Goal: Task Accomplishment & Management: Use online tool/utility

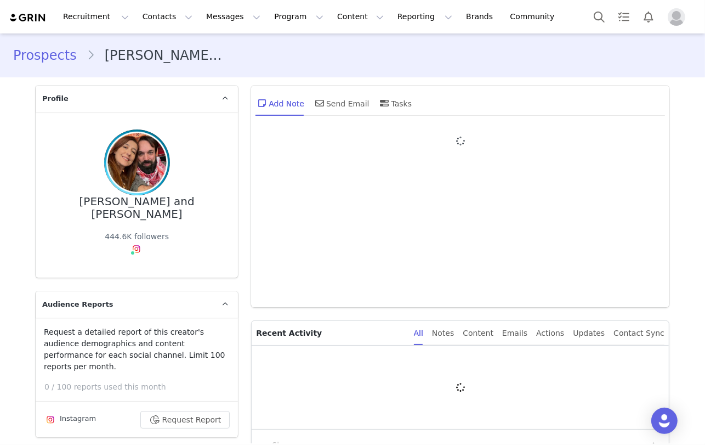
type input "+1 ([GEOGRAPHIC_DATA])"
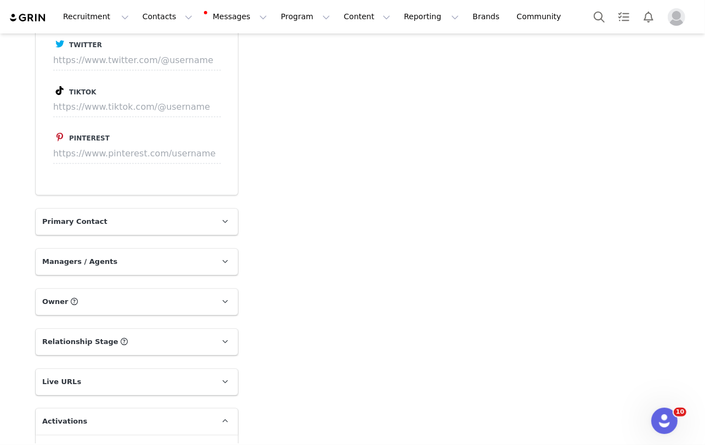
scroll to position [2000, 0]
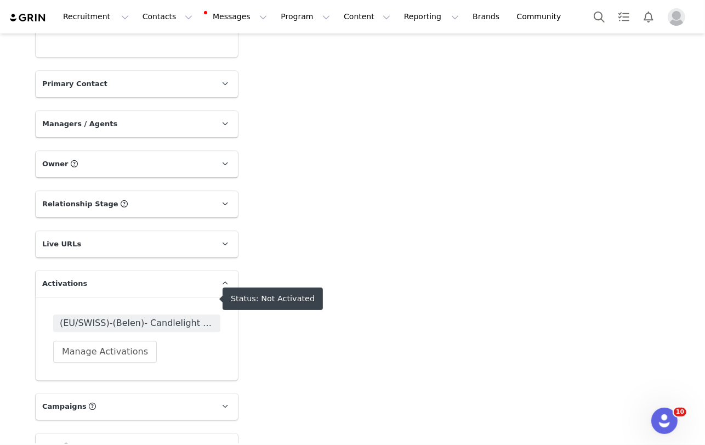
click at [122, 316] on span "(EU/SWISS)-(Belen)- Candlelight Warm Leads" at bounding box center [137, 322] width 154 height 13
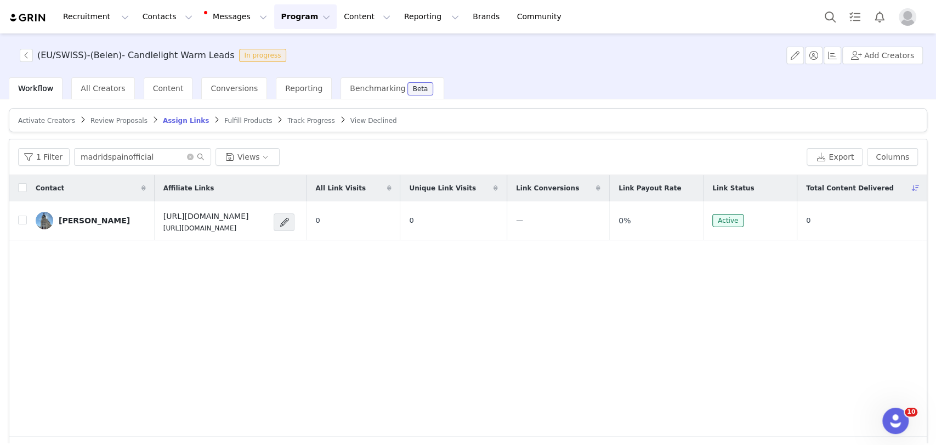
click at [39, 117] on span "Activate Creators" at bounding box center [46, 121] width 57 height 8
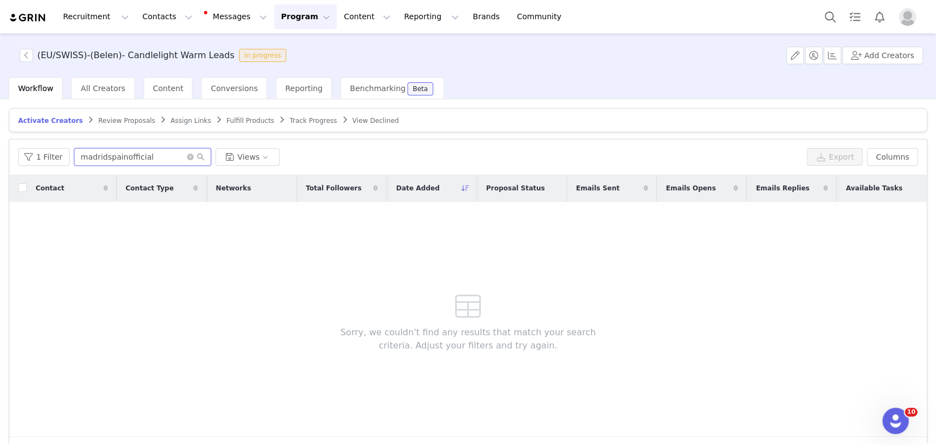
click at [122, 153] on input "madridspainofficial" at bounding box center [142, 157] width 137 height 18
paste input "[DOMAIN_NAME]"
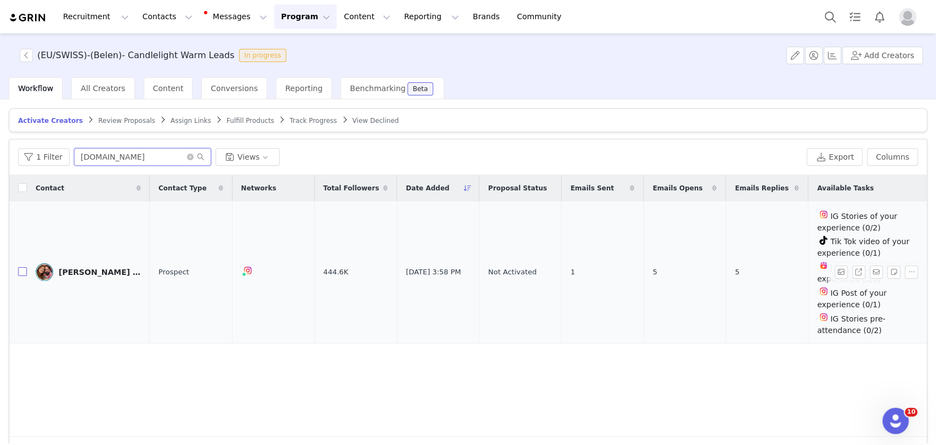
type input "[DOMAIN_NAME]"
drag, startPoint x: 24, startPoint y: 275, endPoint x: 39, endPoint y: 271, distance: 16.4
click at [24, 275] on label at bounding box center [22, 273] width 9 height 12
click at [24, 275] on input "checkbox" at bounding box center [22, 271] width 9 height 9
checkbox input "true"
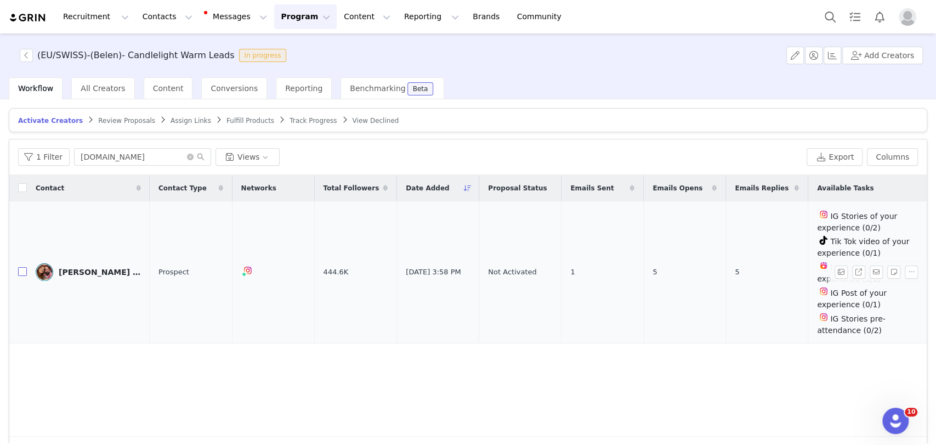
checkbox input "true"
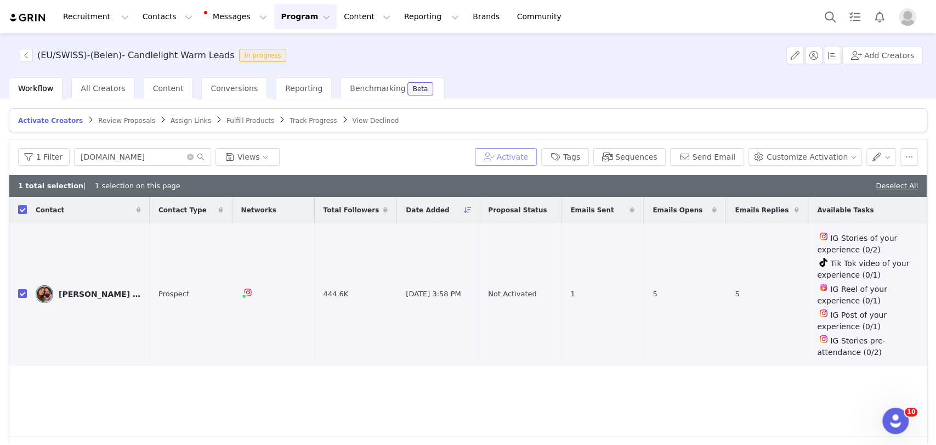
click at [521, 156] on button "Activate" at bounding box center [506, 157] width 62 height 18
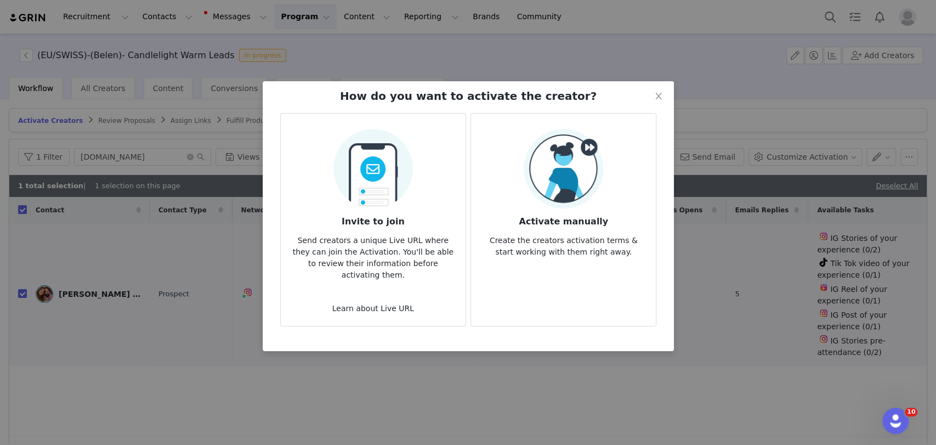
click at [576, 149] on img at bounding box center [564, 169] width 80 height 80
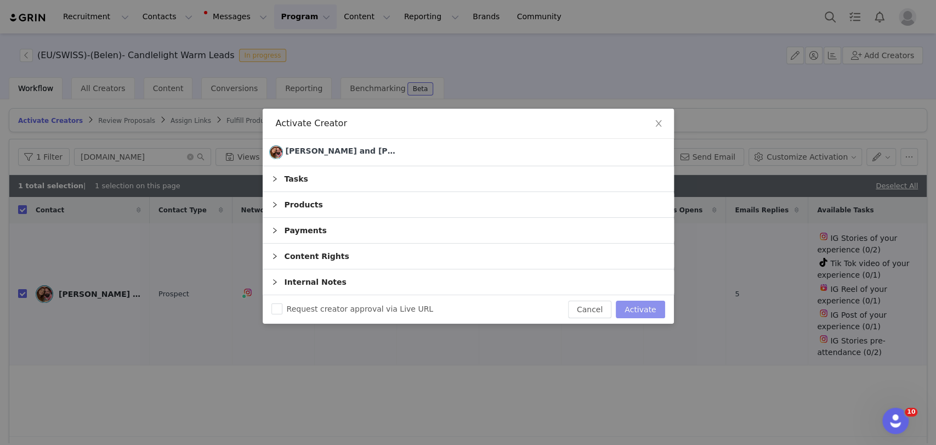
click at [645, 302] on button "Activate" at bounding box center [640, 310] width 49 height 18
checkbox input "false"
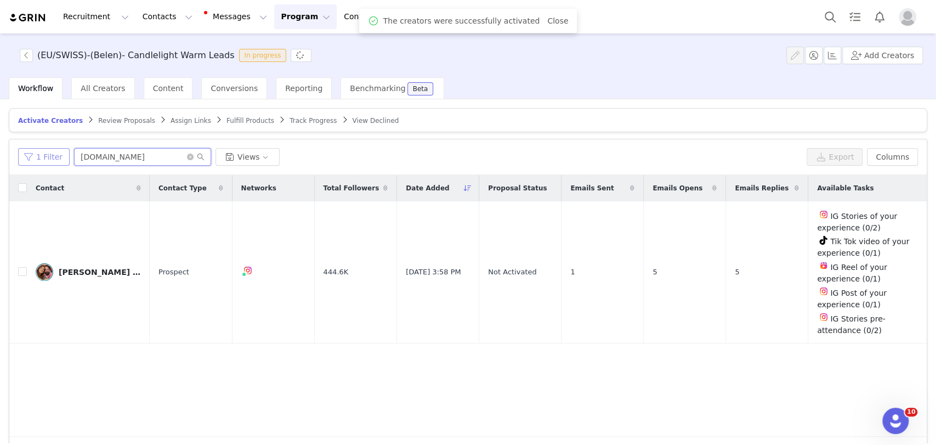
drag, startPoint x: 115, startPoint y: 154, endPoint x: 59, endPoint y: 157, distance: 55.5
click at [59, 157] on div "1 Filter [DOMAIN_NAME] Views" at bounding box center [410, 157] width 784 height 18
click at [171, 122] on span "Assign Links" at bounding box center [191, 121] width 41 height 8
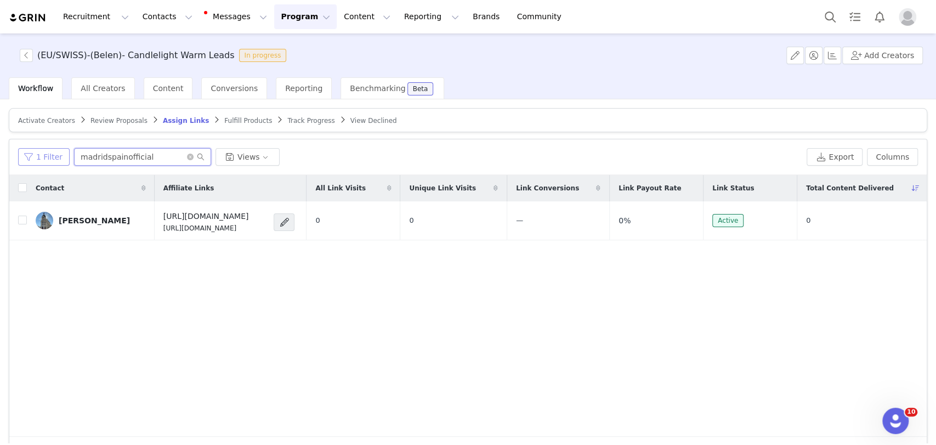
drag, startPoint x: 140, startPoint y: 155, endPoint x: 37, endPoint y: 159, distance: 102.6
click at [37, 159] on div "1 Filter madridspainofficial Views" at bounding box center [410, 157] width 784 height 18
paste input "[DOMAIN_NAME]"
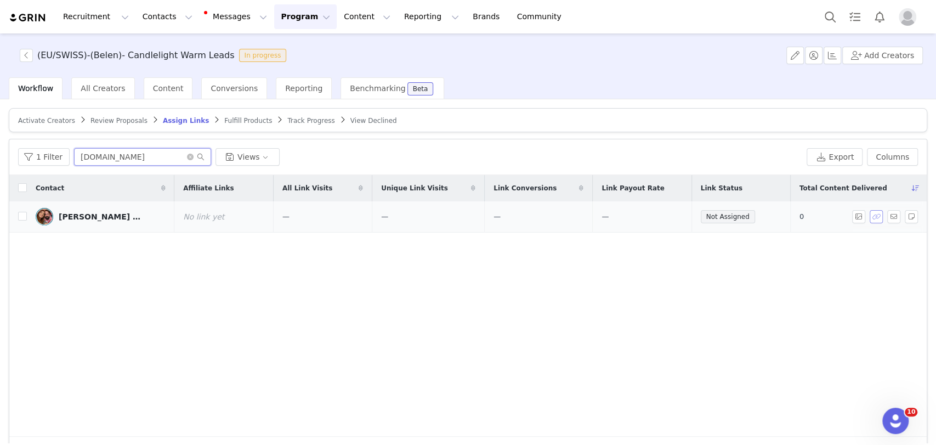
type input "[DOMAIN_NAME]"
click at [705, 214] on button "button" at bounding box center [876, 216] width 13 height 13
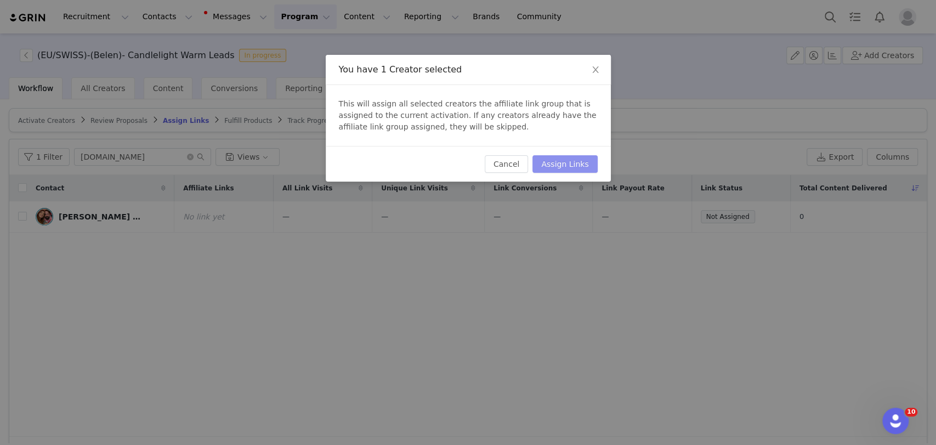
click at [552, 167] on button "Assign Links" at bounding box center [565, 164] width 65 height 18
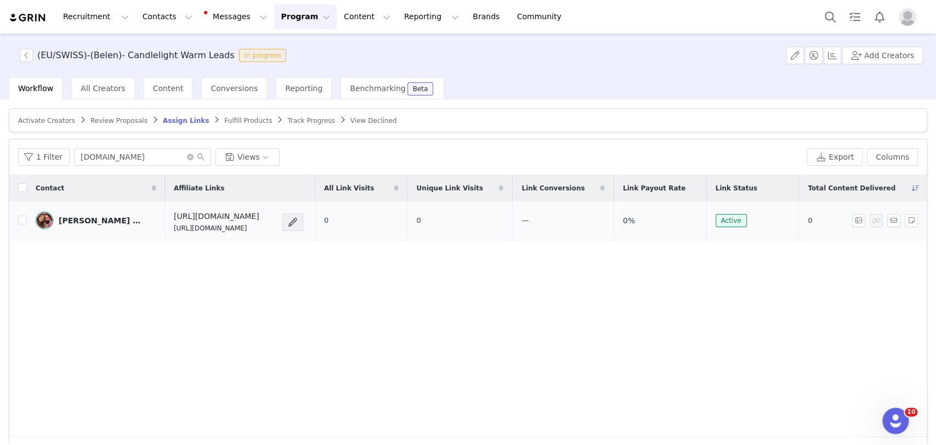
drag, startPoint x: 288, startPoint y: 228, endPoint x: 150, endPoint y: 235, distance: 137.8
click at [165, 235] on td "[URL][DOMAIN_NAME] [URL][DOMAIN_NAME]" at bounding box center [240, 220] width 150 height 39
copy p "[URL][DOMAIN_NAME]"
